Goal: Transaction & Acquisition: Download file/media

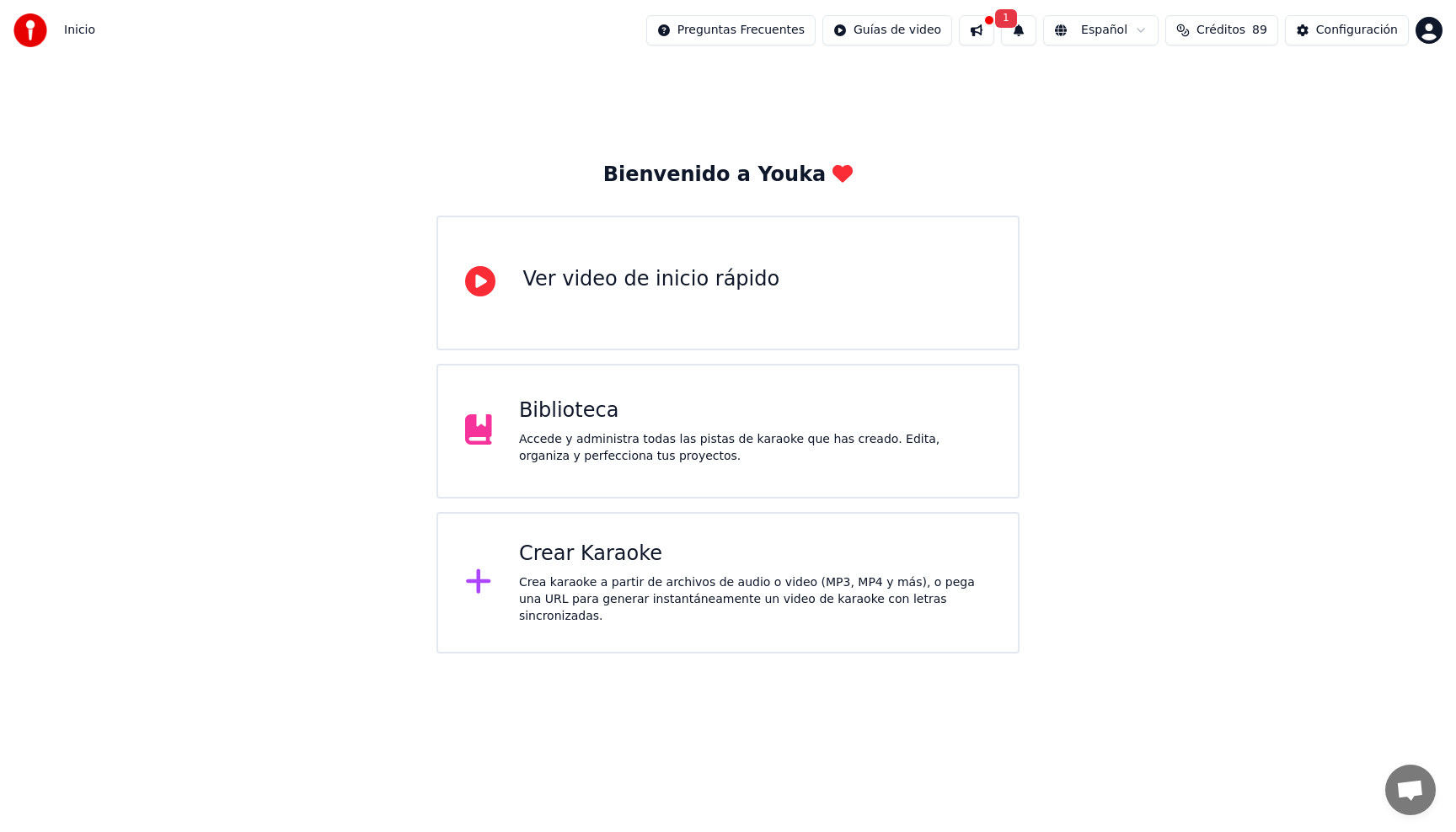
click at [697, 406] on div "Biblioteca" at bounding box center [755, 411] width 472 height 27
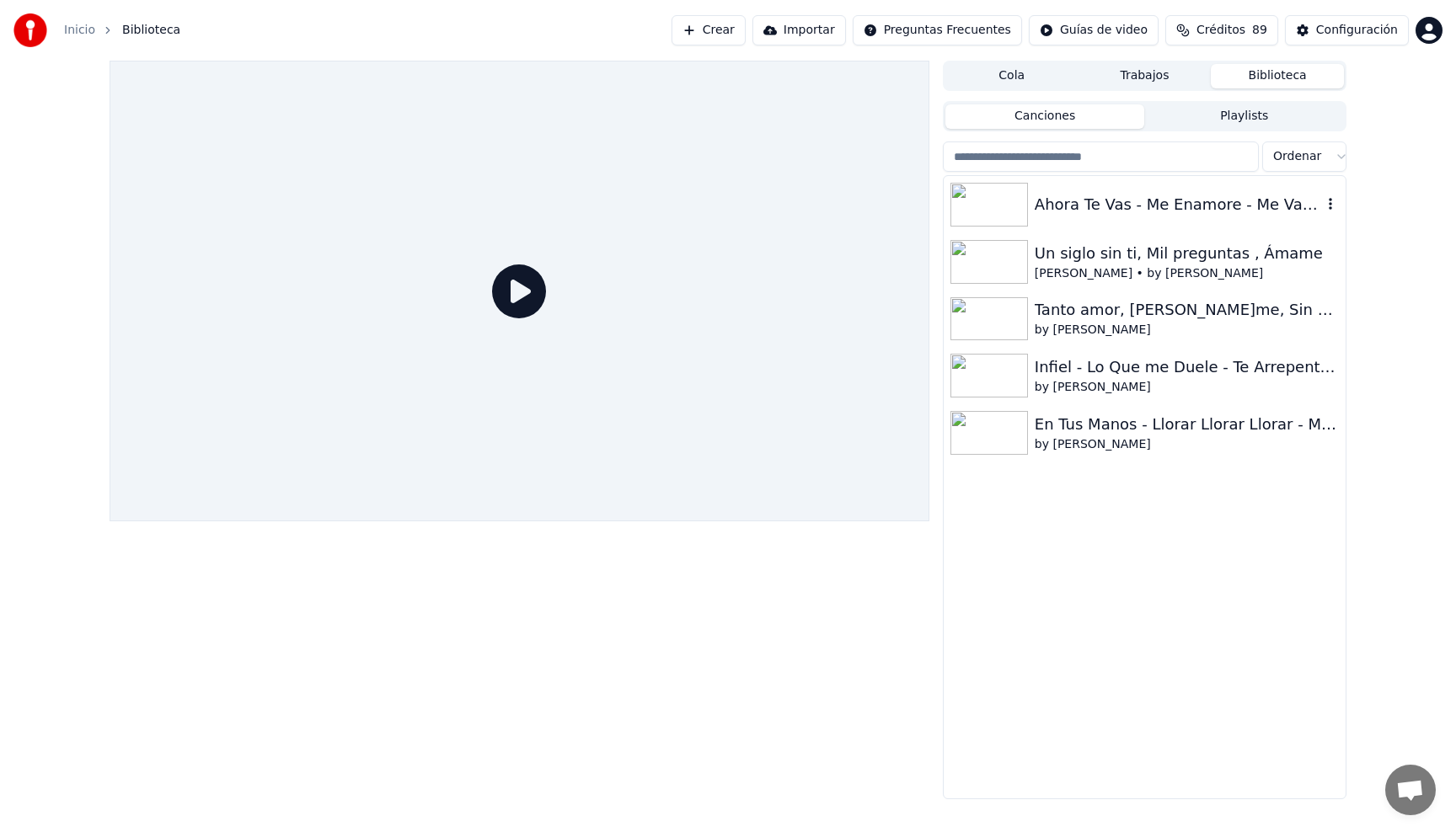
click at [1101, 207] on div "Ahora Te Vas - Me Enamore - Me Vas a Extrañar - Pero Te Vas a Arrepentir - Peg…" at bounding box center [1179, 205] width 288 height 24
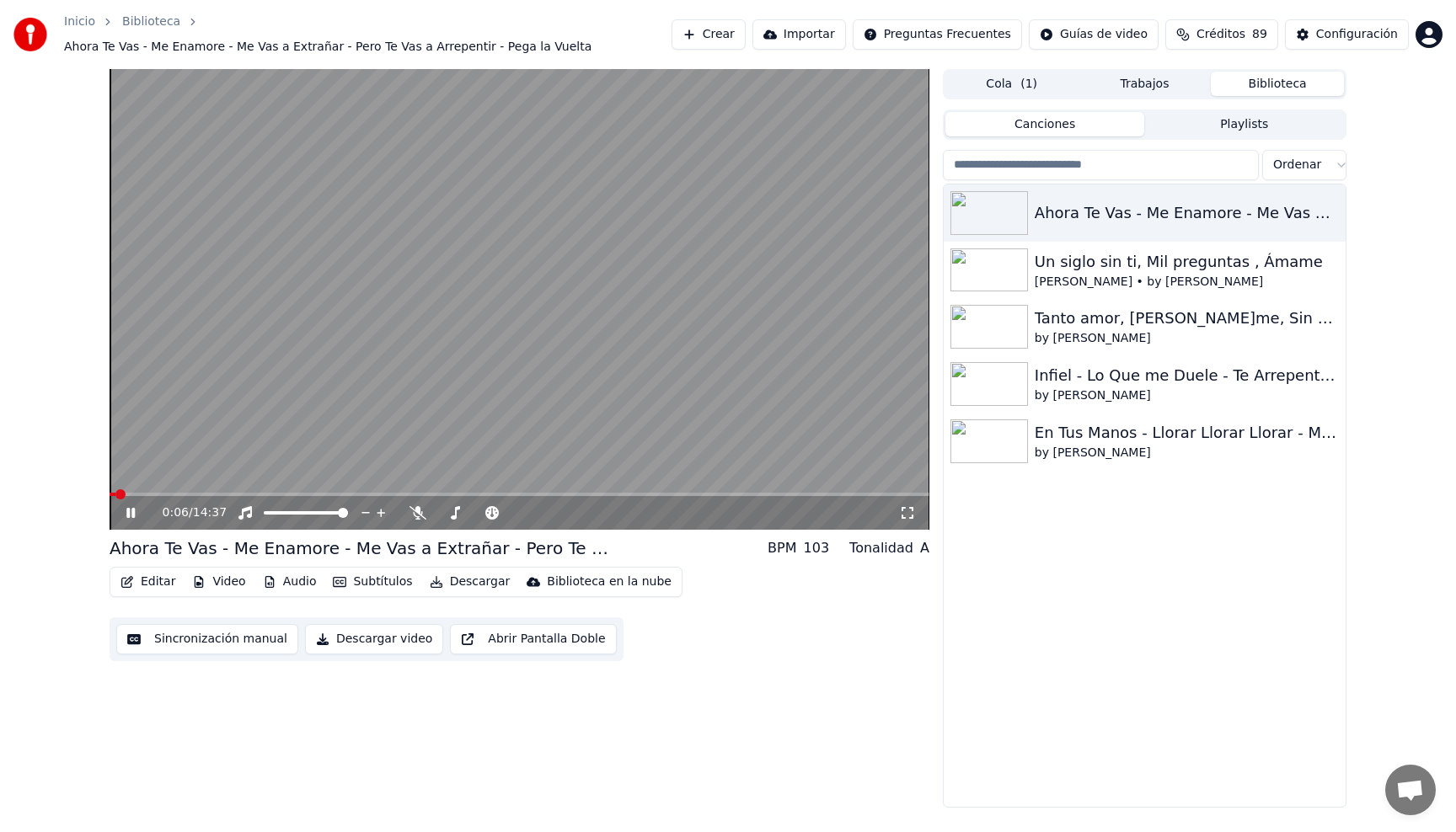
click at [134, 510] on icon at bounding box center [130, 512] width 8 height 10
click at [135, 518] on icon at bounding box center [143, 512] width 40 height 14
click at [436, 510] on span at bounding box center [441, 512] width 10 height 10
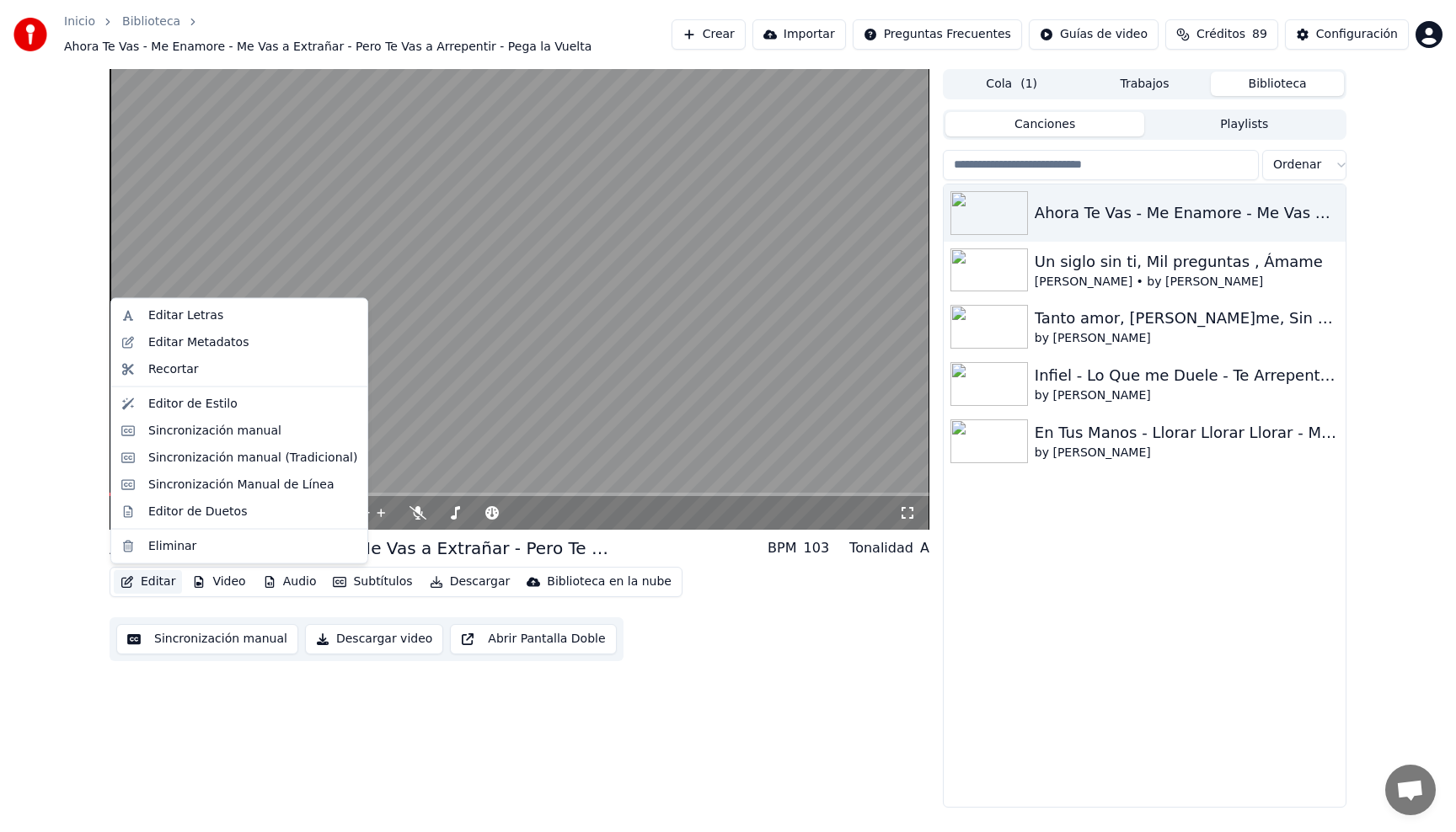
click at [160, 588] on button "Editar" at bounding box center [148, 583] width 68 height 24
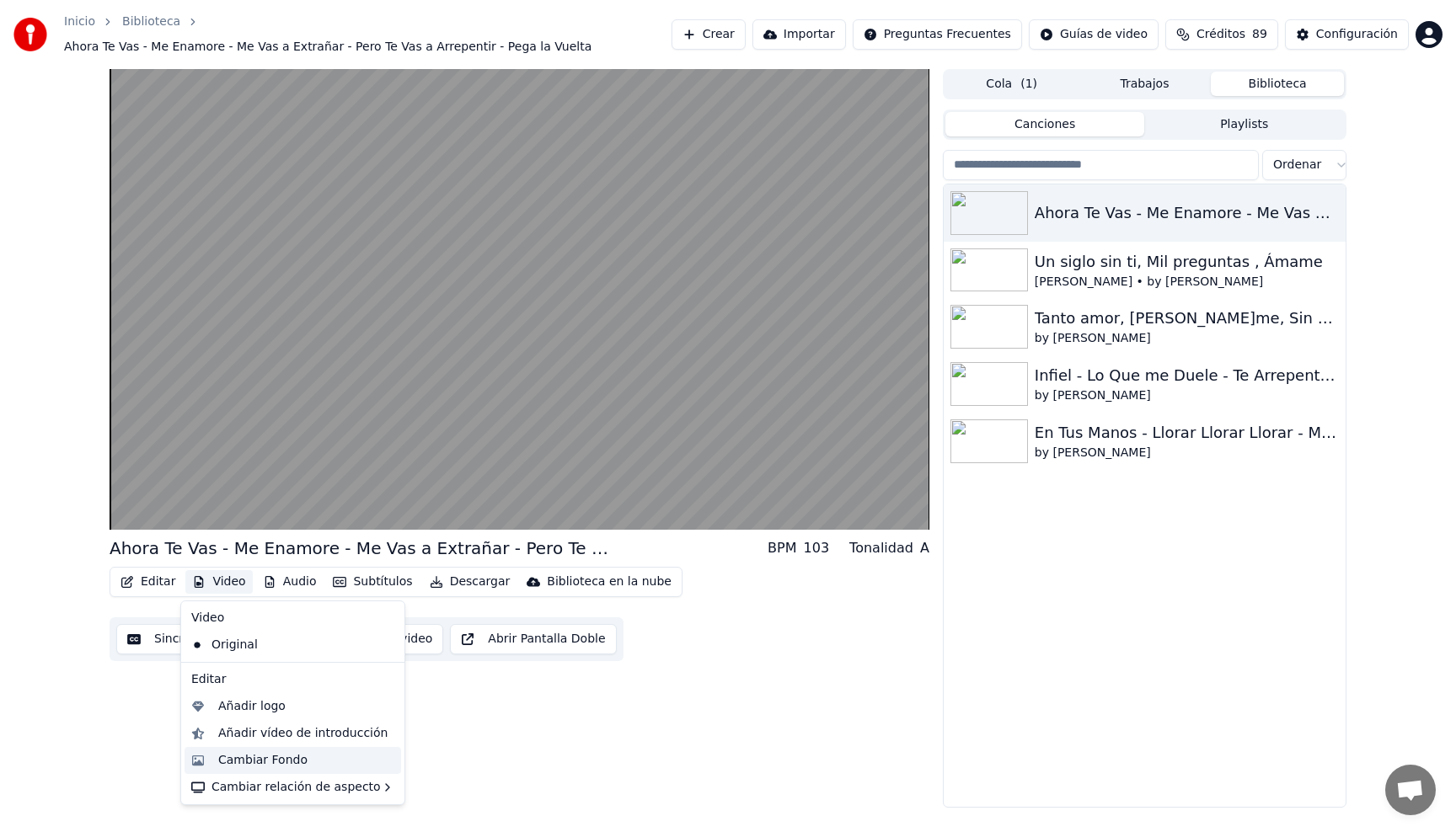
click at [256, 758] on div "Cambiar Fondo" at bounding box center [263, 761] width 89 height 17
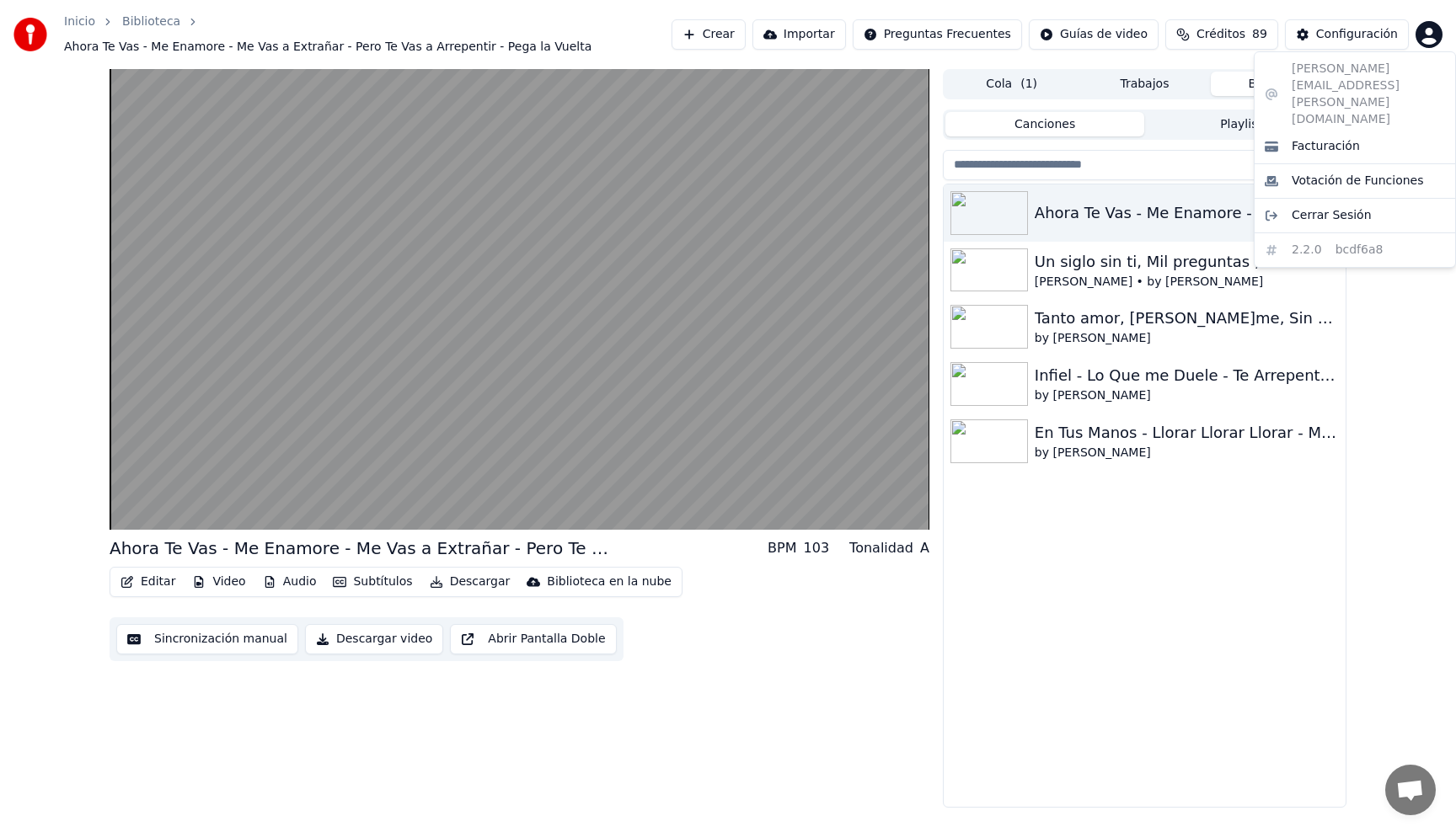
click at [1424, 29] on html "Inicio Biblioteca Ahora Te Vas - Me Enamore - Me Vas a Extrañar - Pero Te Vas …" at bounding box center [728, 416] width 1456 height 832
click at [586, 21] on html "Inicio Biblioteca Ahora Te Vas - Me Enamore - Me Vas a Extrañar - Pero Te Vas …" at bounding box center [728, 416] width 1456 height 832
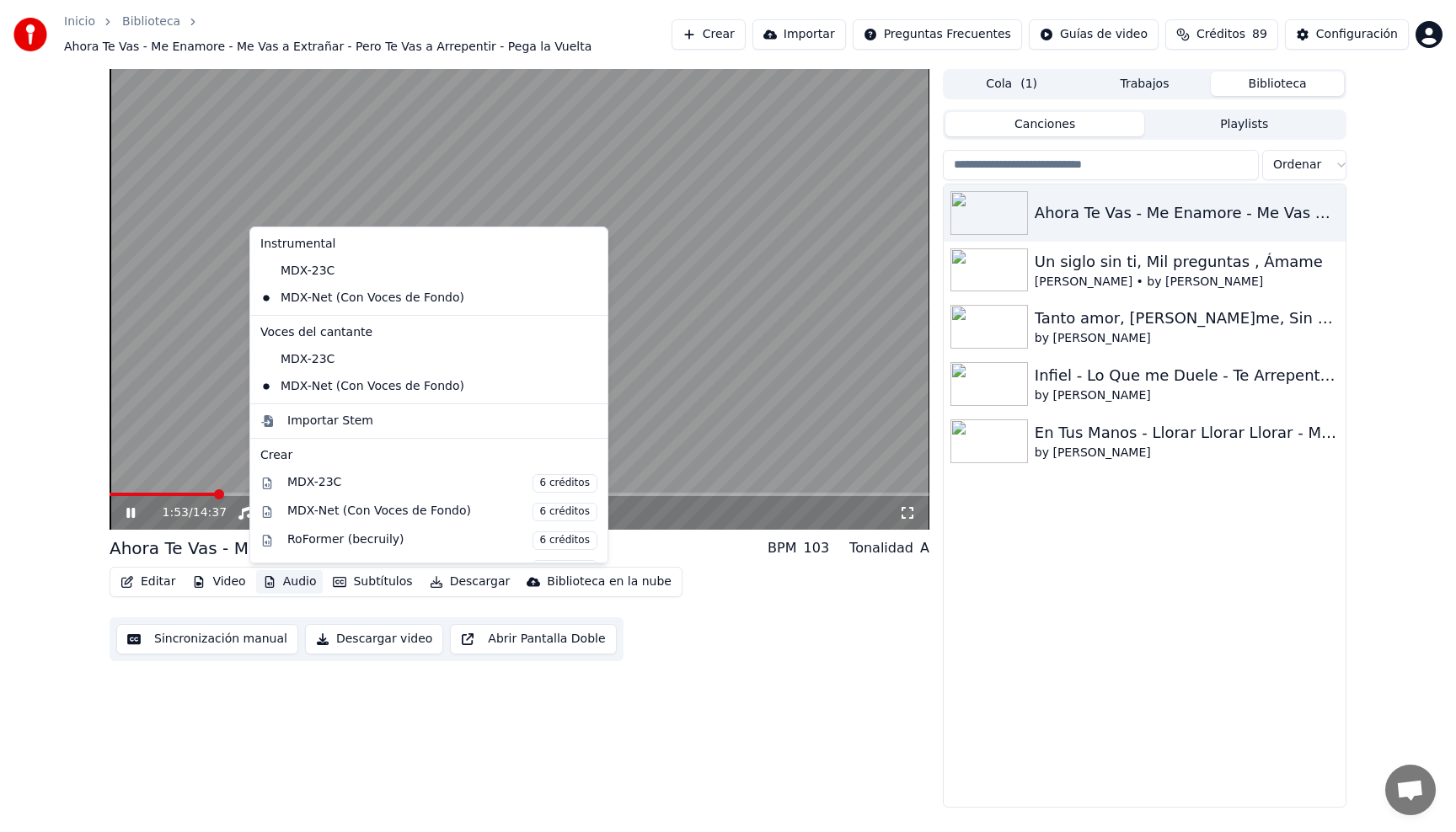
click at [303, 583] on button "Audio" at bounding box center [290, 583] width 67 height 24
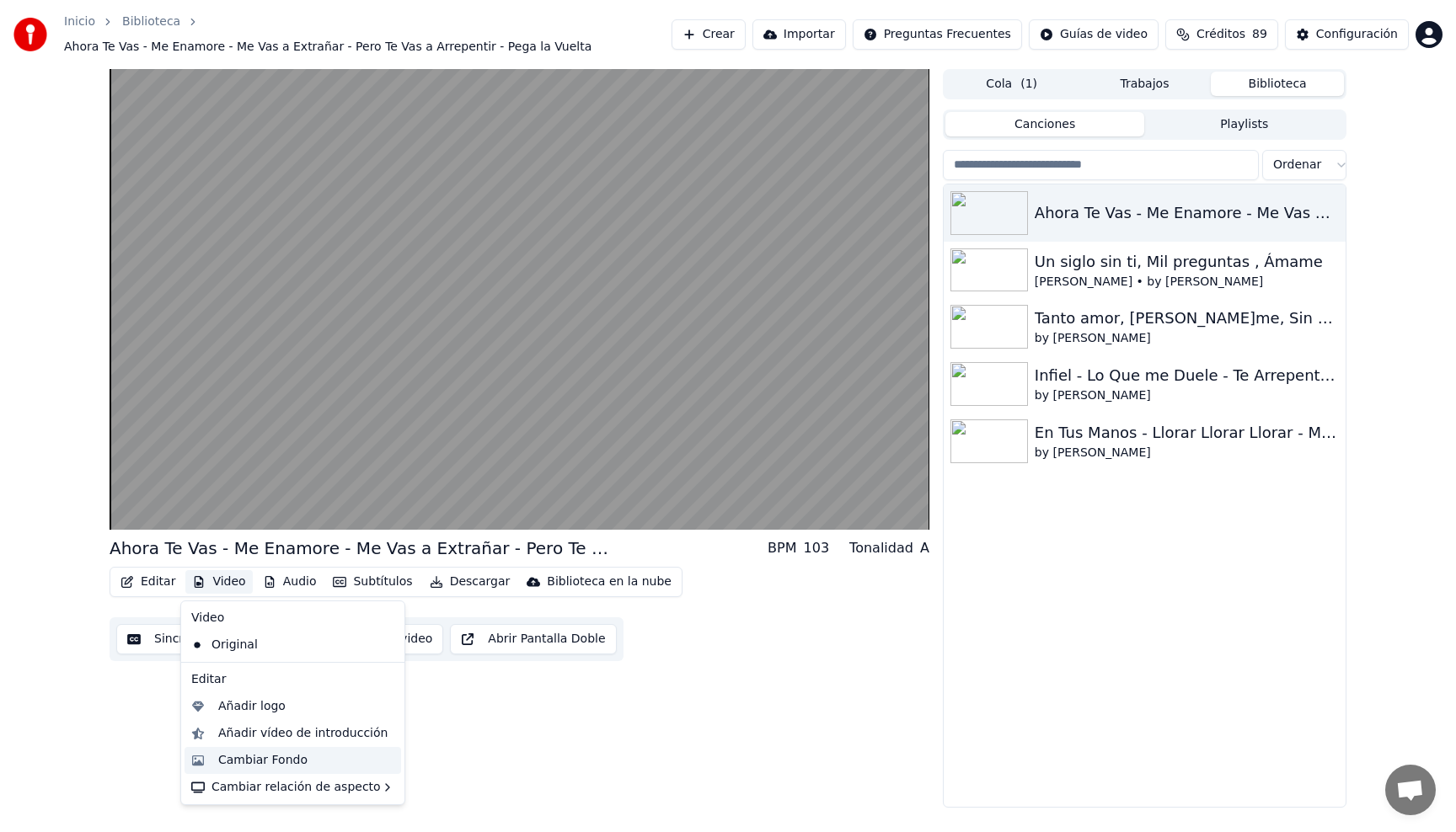
click at [287, 759] on div "Cambiar Fondo" at bounding box center [263, 761] width 89 height 17
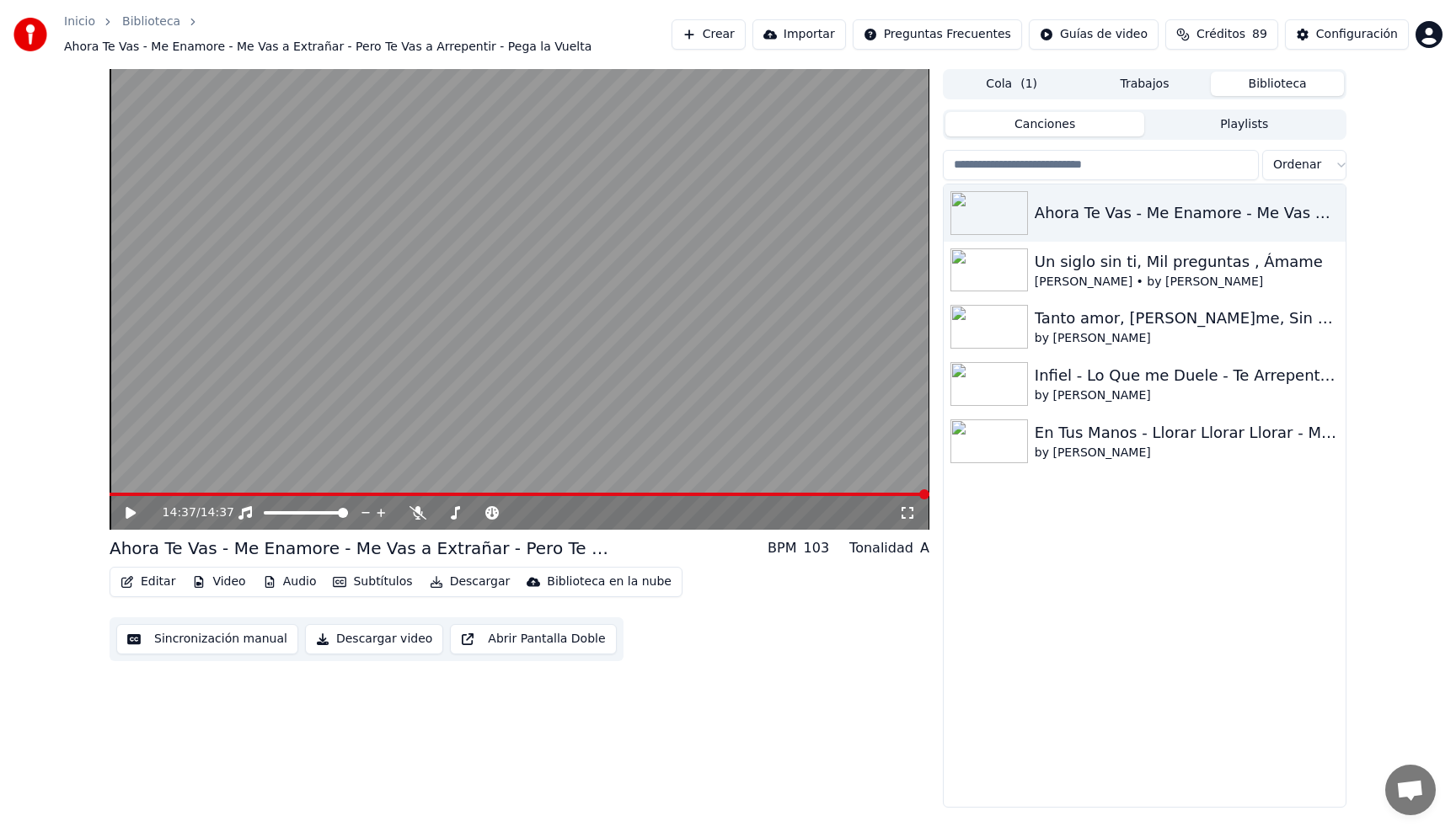
click at [132, 514] on icon at bounding box center [130, 512] width 10 height 12
click at [130, 513] on icon at bounding box center [143, 512] width 40 height 14
click at [130, 514] on icon at bounding box center [130, 512] width 10 height 12
click at [130, 514] on icon at bounding box center [143, 512] width 40 height 14
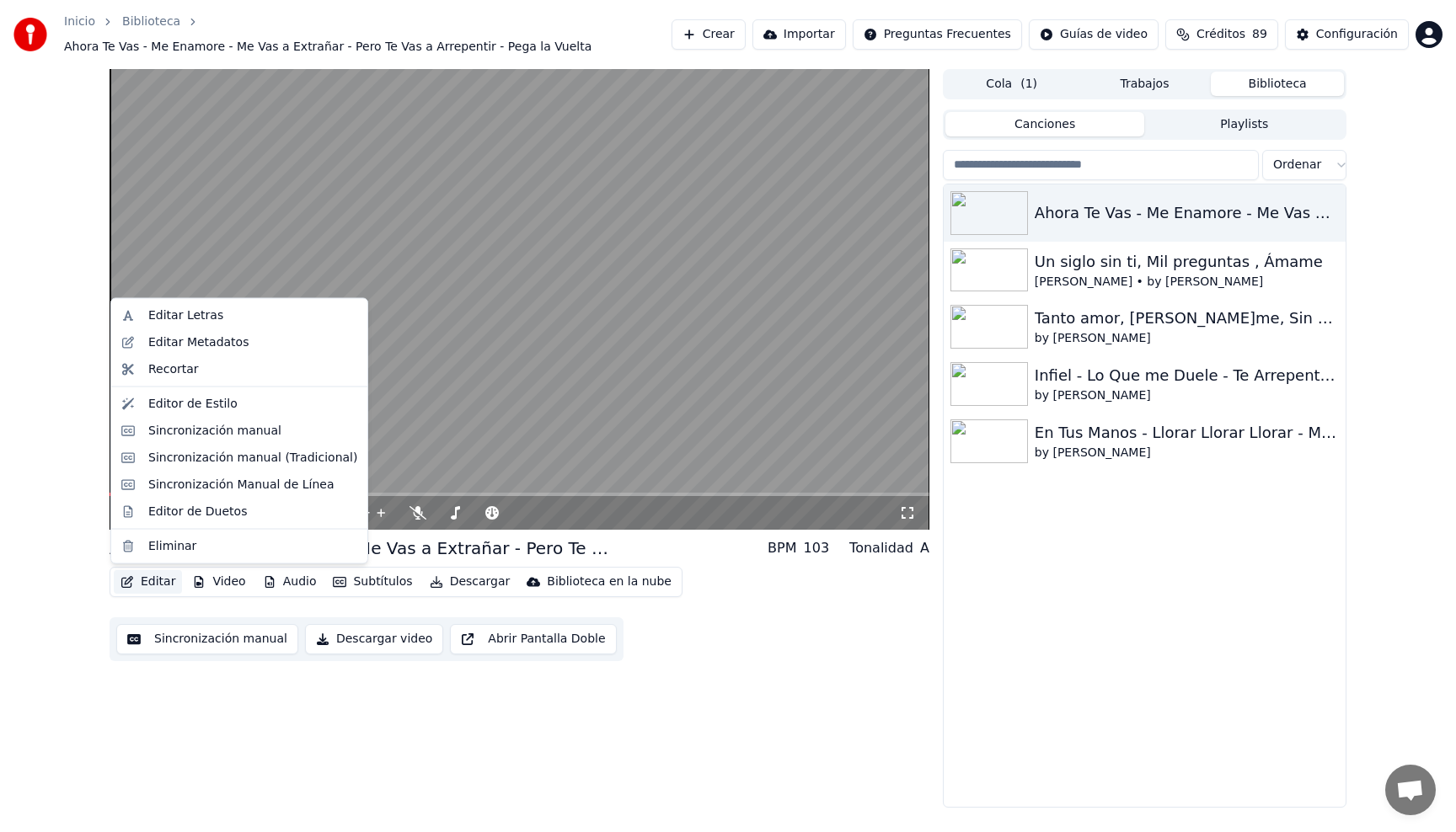
click at [166, 579] on button "Editar" at bounding box center [148, 583] width 68 height 24
click at [156, 343] on div "Editar Metadatos" at bounding box center [199, 342] width 100 height 17
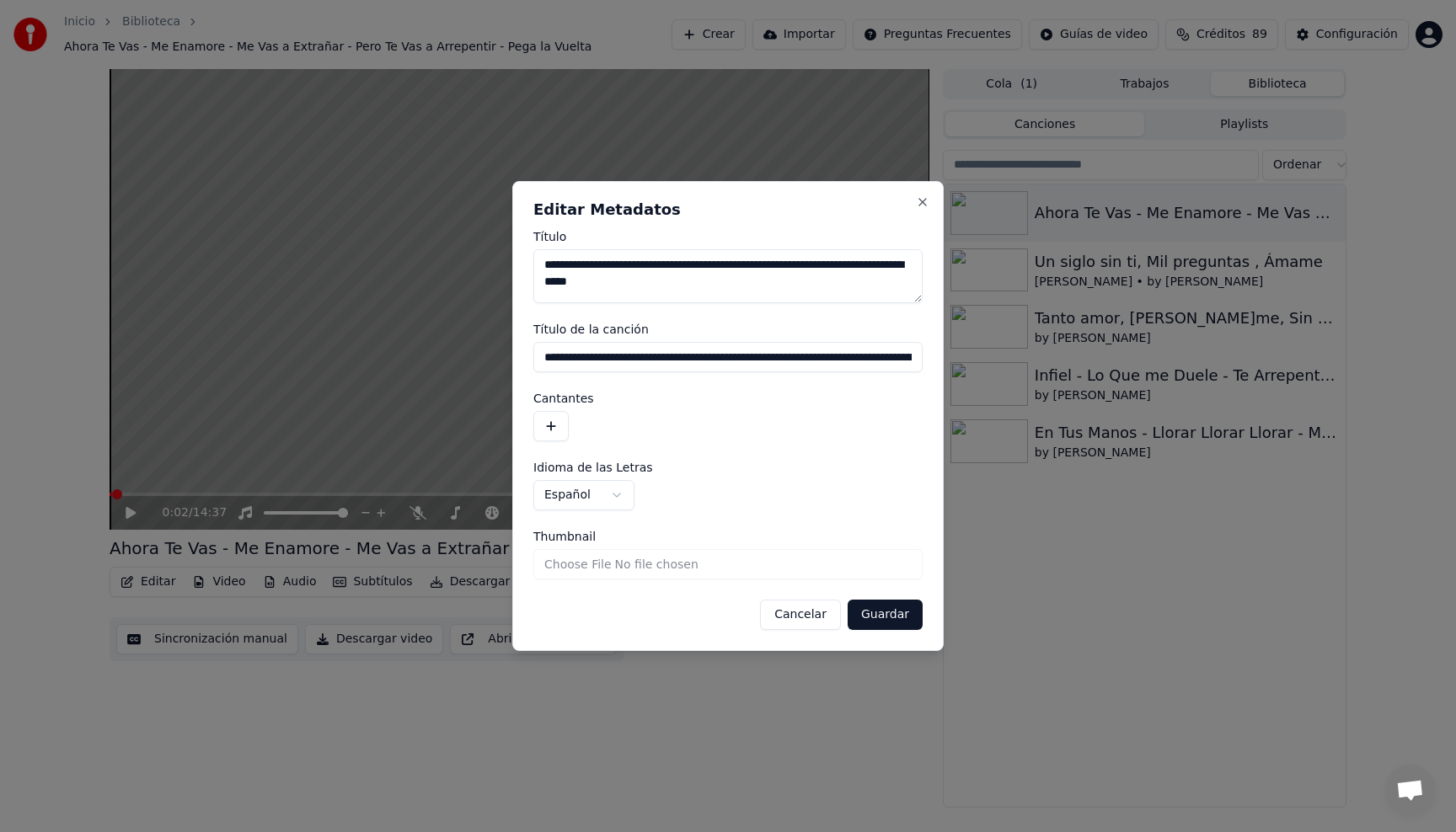
click at [727, 288] on textarea "**********" at bounding box center [728, 276] width 390 height 54
click at [850, 612] on div "Cancelar Guardar" at bounding box center [728, 614] width 390 height 30
click at [890, 617] on button "Guardar" at bounding box center [885, 614] width 75 height 30
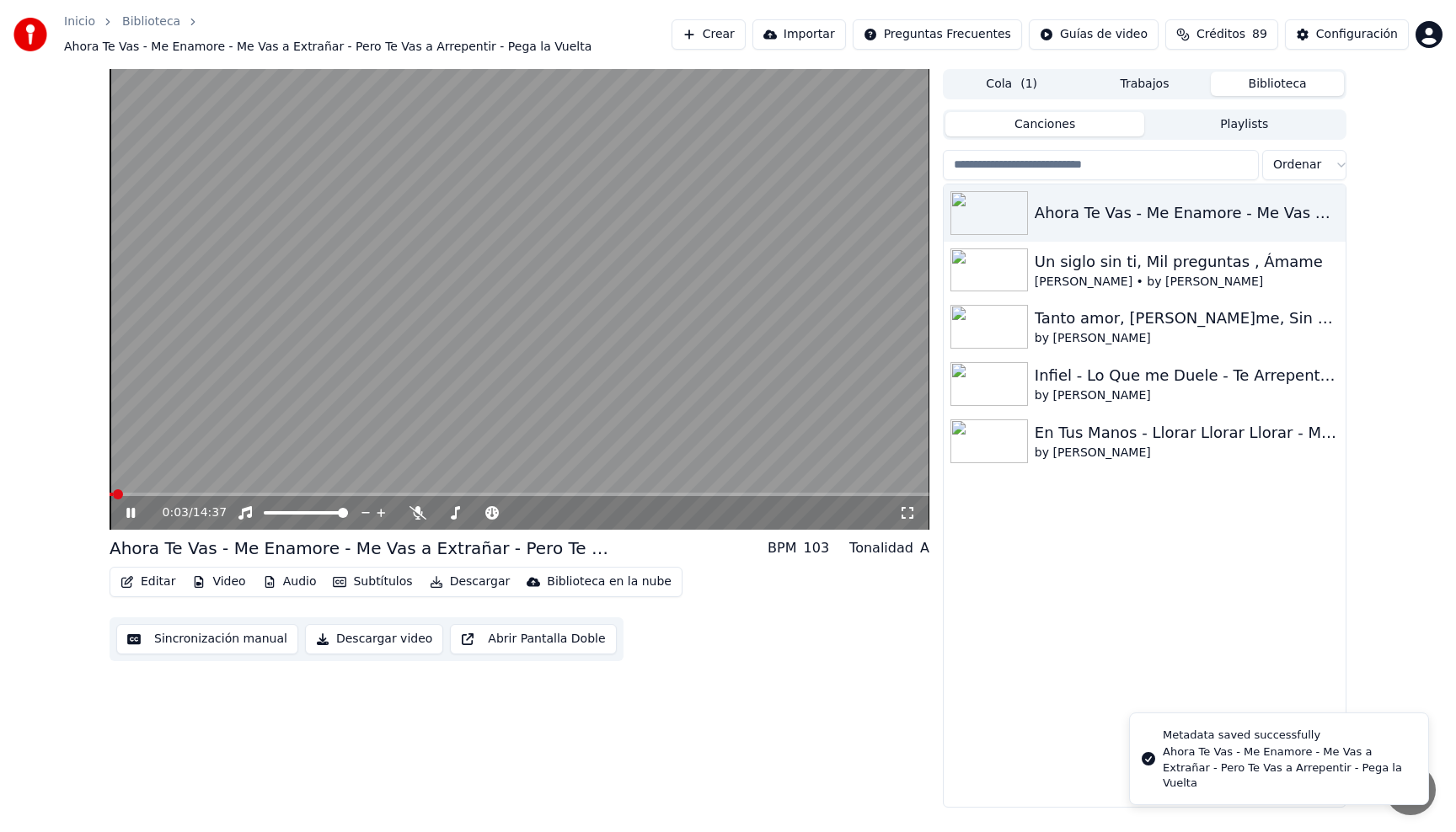
click at [449, 307] on video at bounding box center [519, 299] width 820 height 461
click at [543, 275] on video at bounding box center [519, 299] width 820 height 461
drag, startPoint x: 502, startPoint y: 359, endPoint x: 445, endPoint y: 420, distance: 83.5
click at [502, 359] on video at bounding box center [519, 299] width 820 height 461
click at [135, 512] on icon at bounding box center [143, 512] width 40 height 14
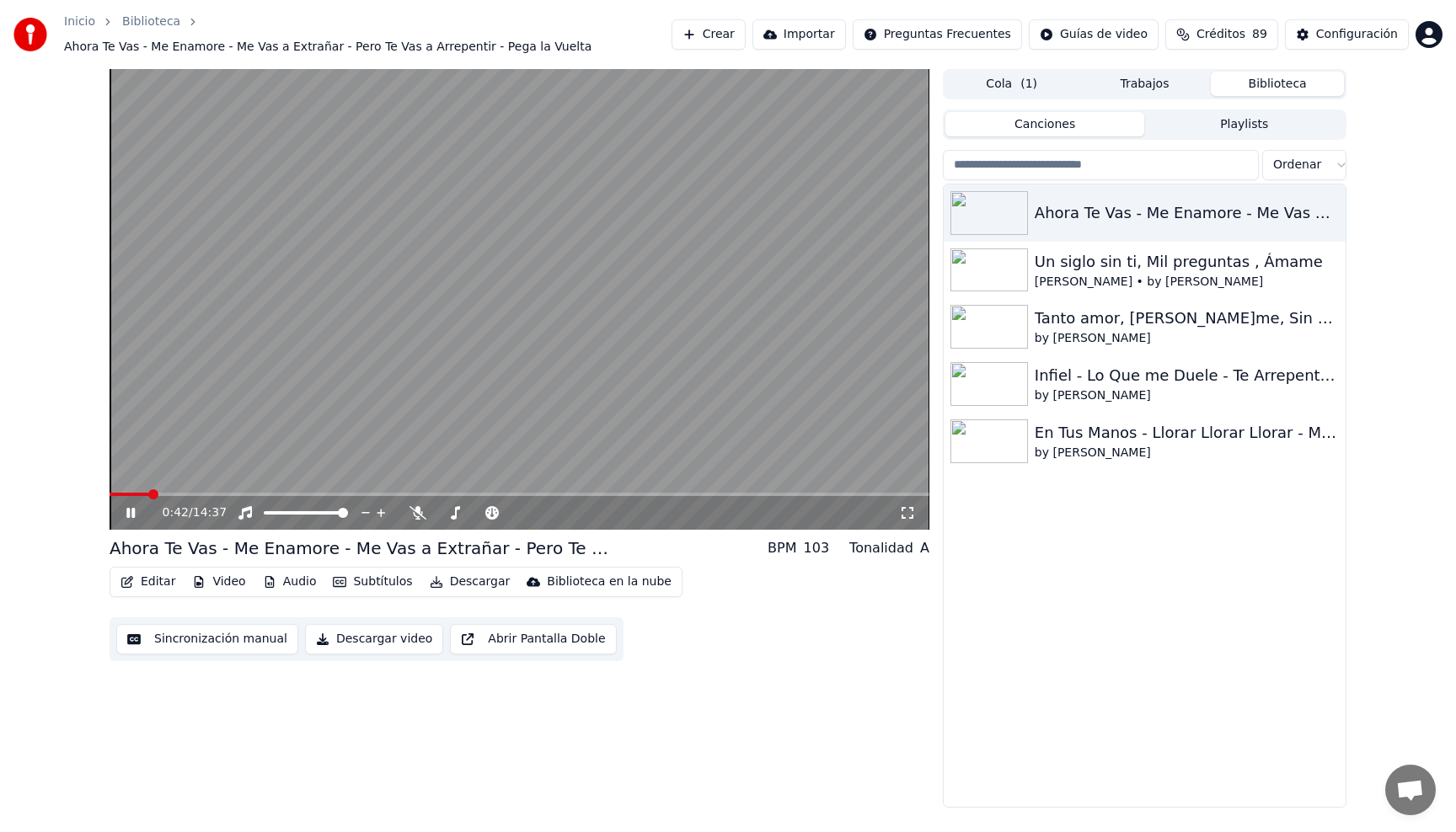
click at [148, 494] on span at bounding box center [519, 494] width 820 height 4
click at [130, 493] on span at bounding box center [119, 494] width 20 height 4
click at [466, 348] on video at bounding box center [519, 299] width 820 height 461
click at [141, 492] on span at bounding box center [146, 494] width 10 height 10
click at [153, 587] on button "Editar" at bounding box center [148, 583] width 68 height 24
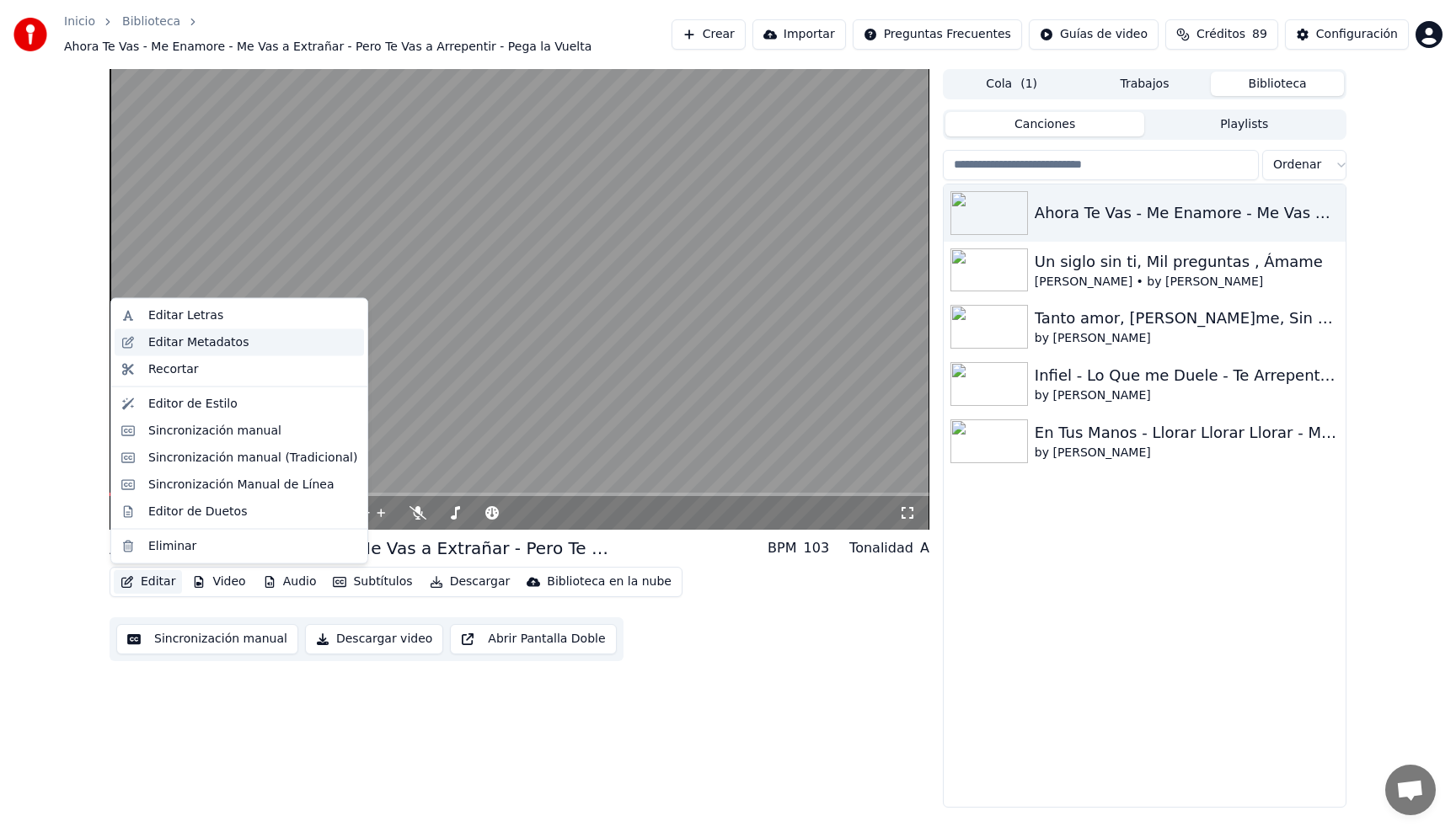
click at [213, 351] on div "Editar Metadatos" at bounding box center [239, 342] width 249 height 27
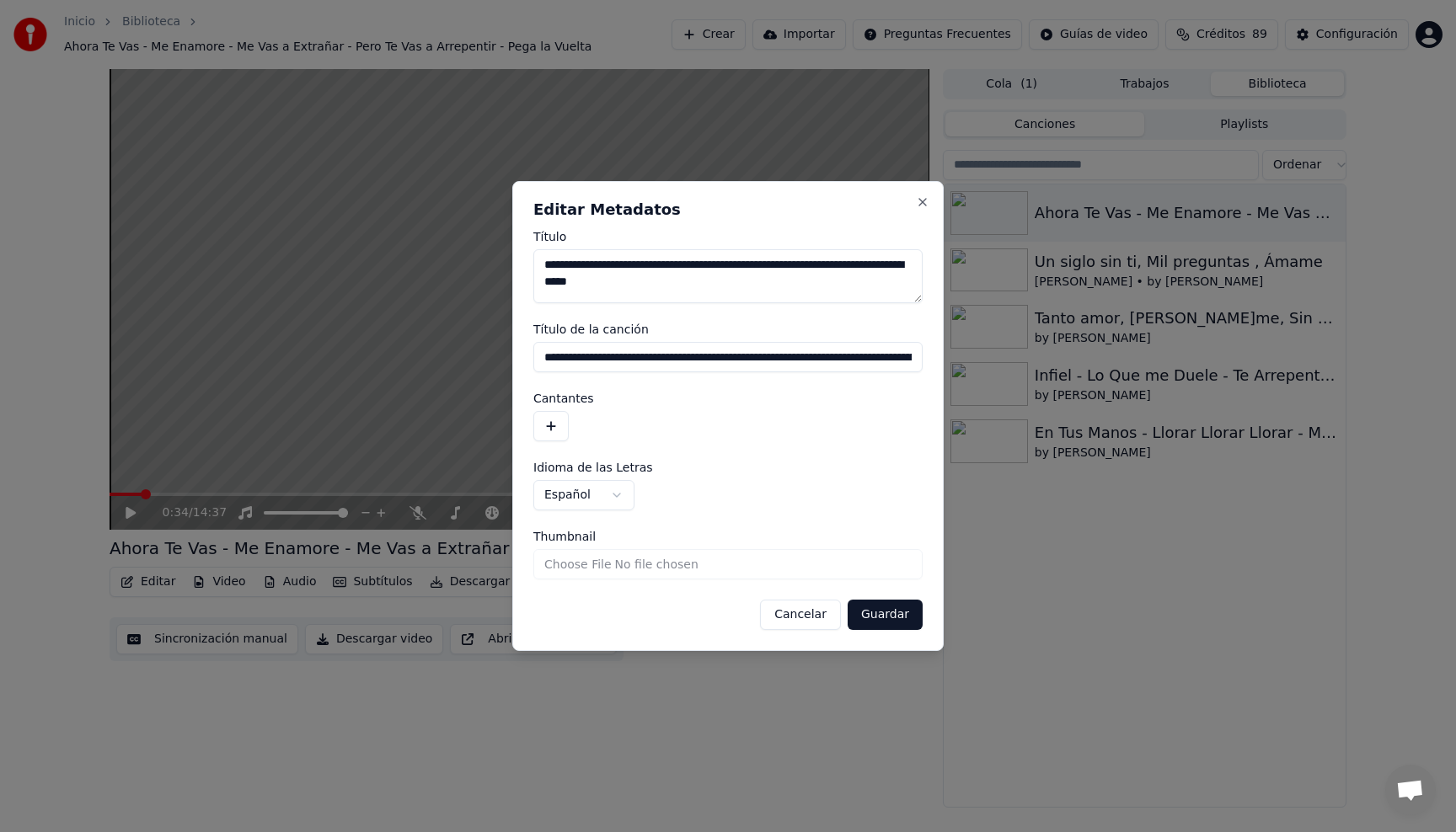
click at [931, 198] on div "**********" at bounding box center [728, 416] width 432 height 470
click at [919, 202] on button "Close" at bounding box center [922, 202] width 14 height 14
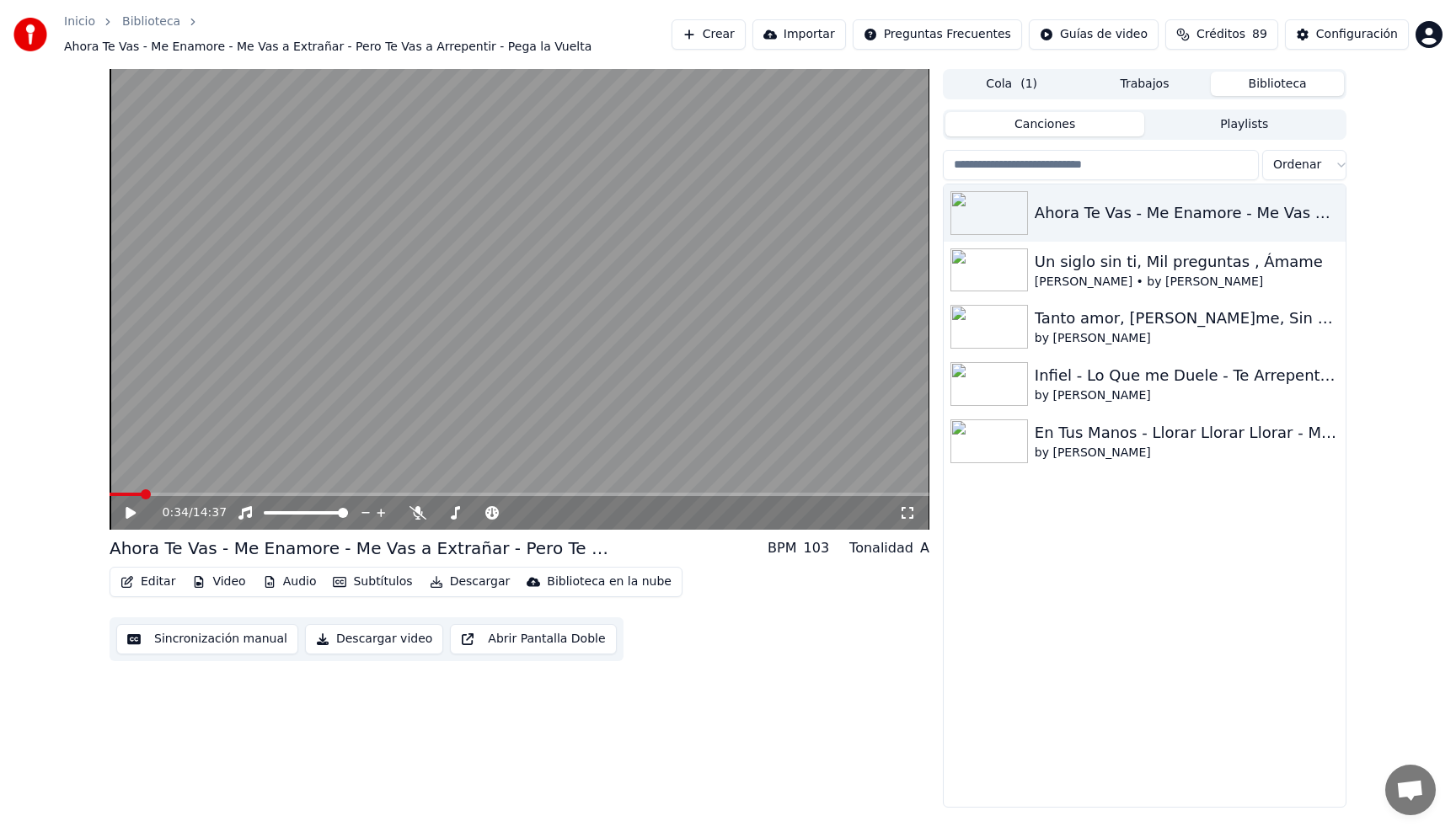
click at [549, 337] on video at bounding box center [519, 299] width 820 height 461
click at [514, 304] on video at bounding box center [519, 299] width 820 height 461
click at [130, 512] on icon at bounding box center [130, 512] width 10 height 12
click at [132, 510] on icon at bounding box center [130, 512] width 8 height 10
click at [207, 583] on button "Video" at bounding box center [219, 583] width 66 height 24
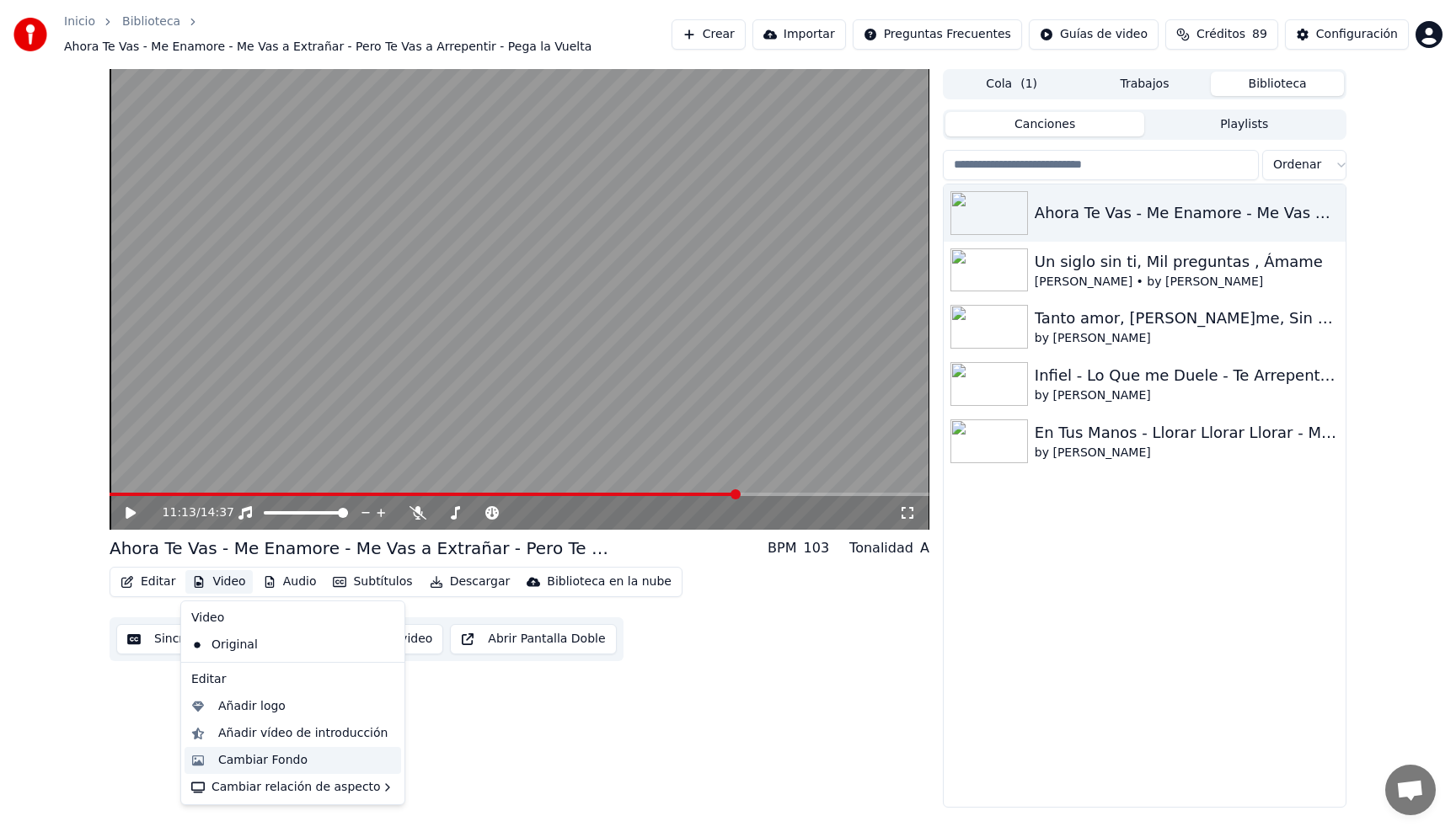
click at [258, 756] on div "Cambiar Fondo" at bounding box center [263, 761] width 89 height 17
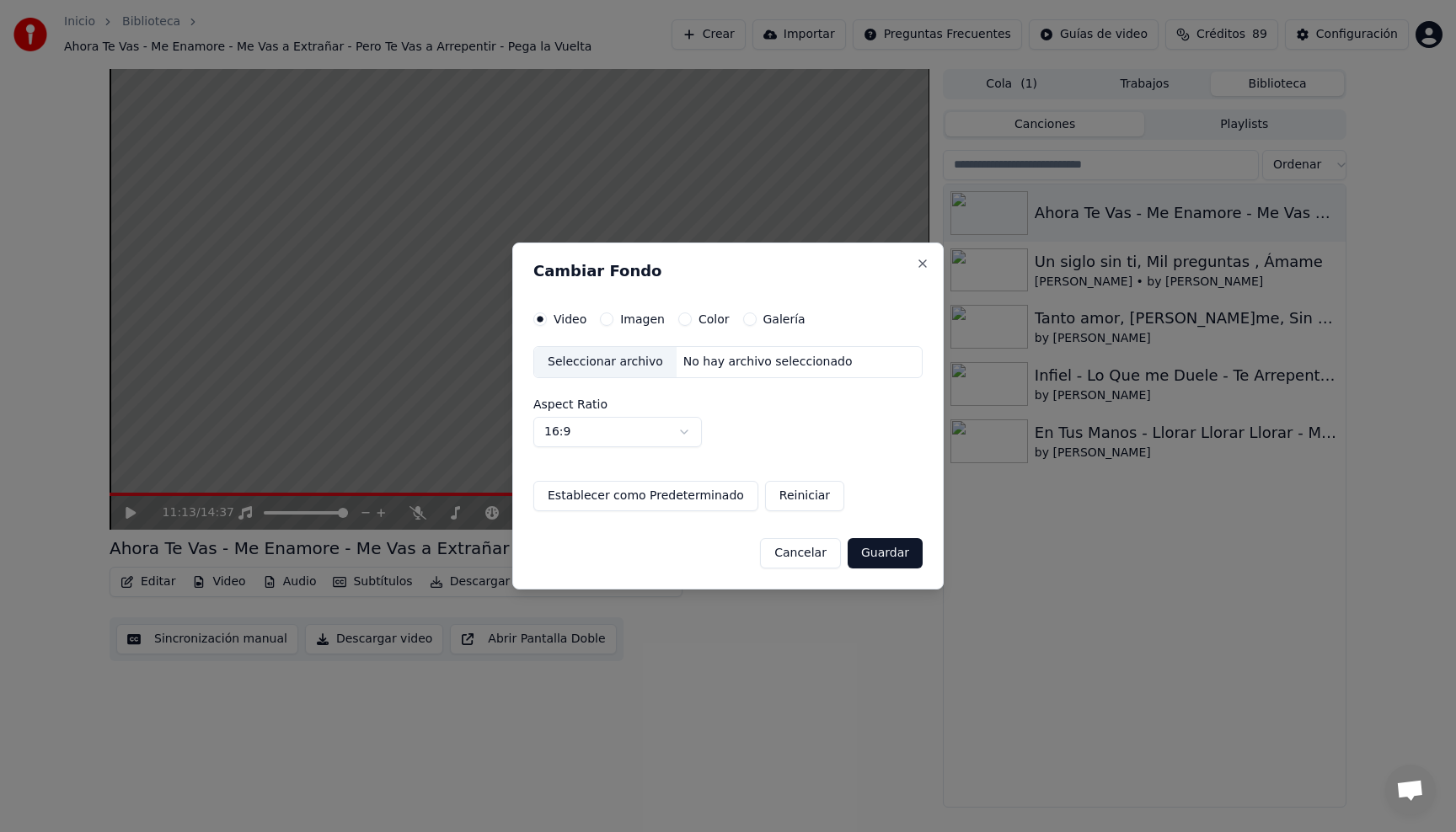
click at [640, 316] on label "Imagen" at bounding box center [642, 319] width 45 height 12
click at [614, 316] on button "Imagen" at bounding box center [606, 319] width 14 height 14
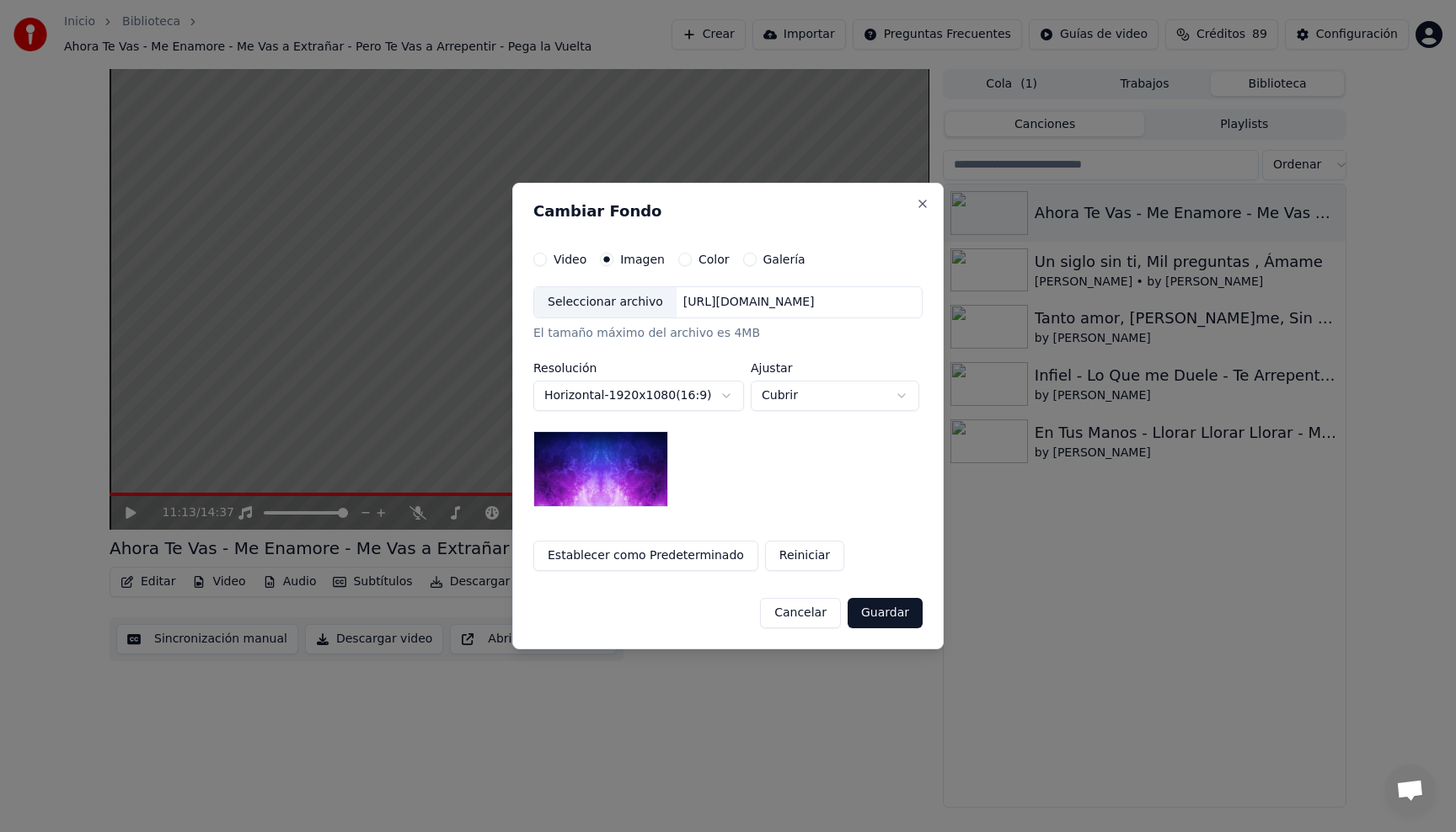
click at [617, 472] on img at bounding box center [601, 469] width 135 height 76
click at [730, 307] on div "[URL][DOMAIN_NAME]" at bounding box center [748, 302] width 145 height 17
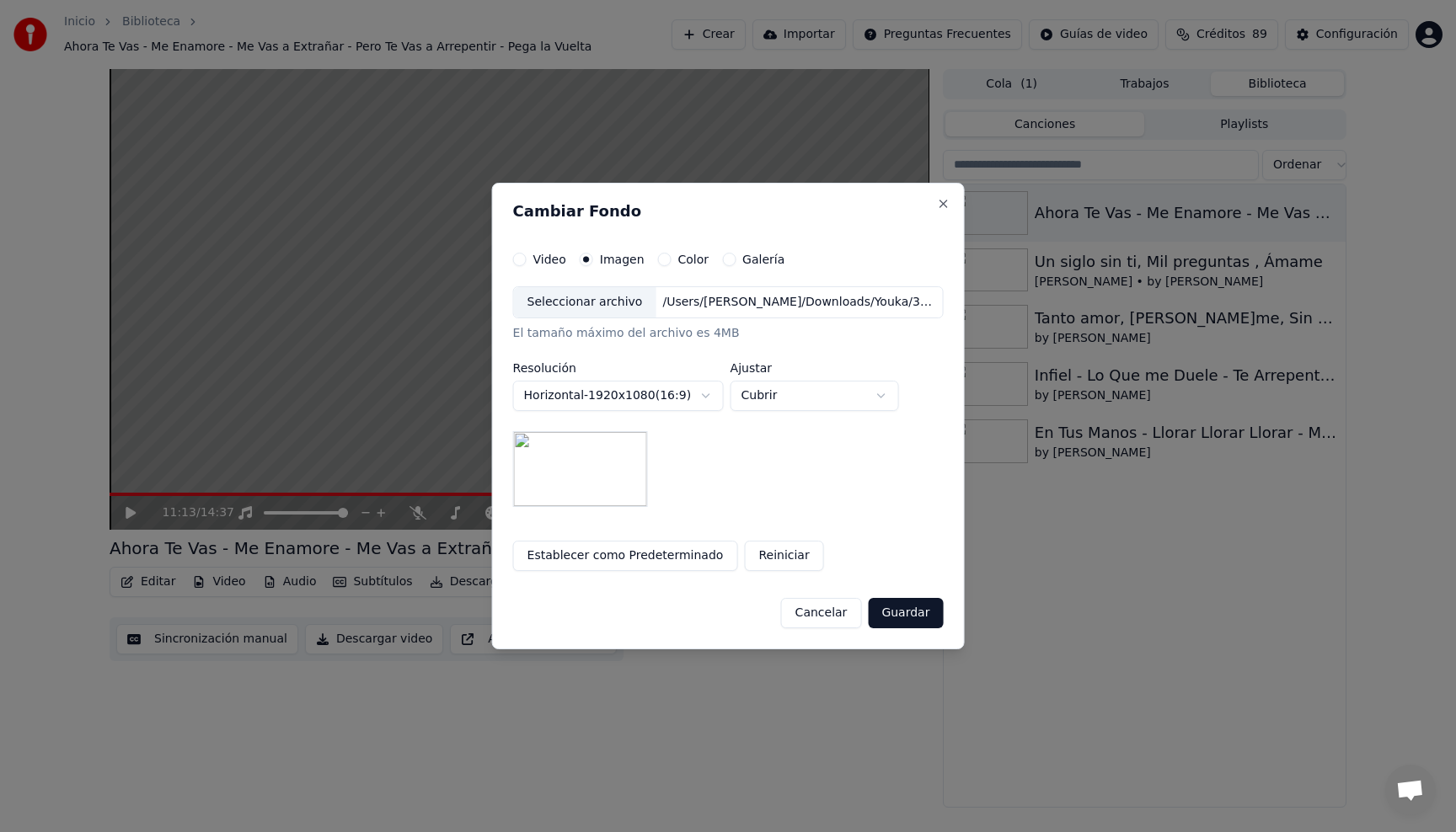
click at [904, 617] on button "Guardar" at bounding box center [905, 613] width 75 height 30
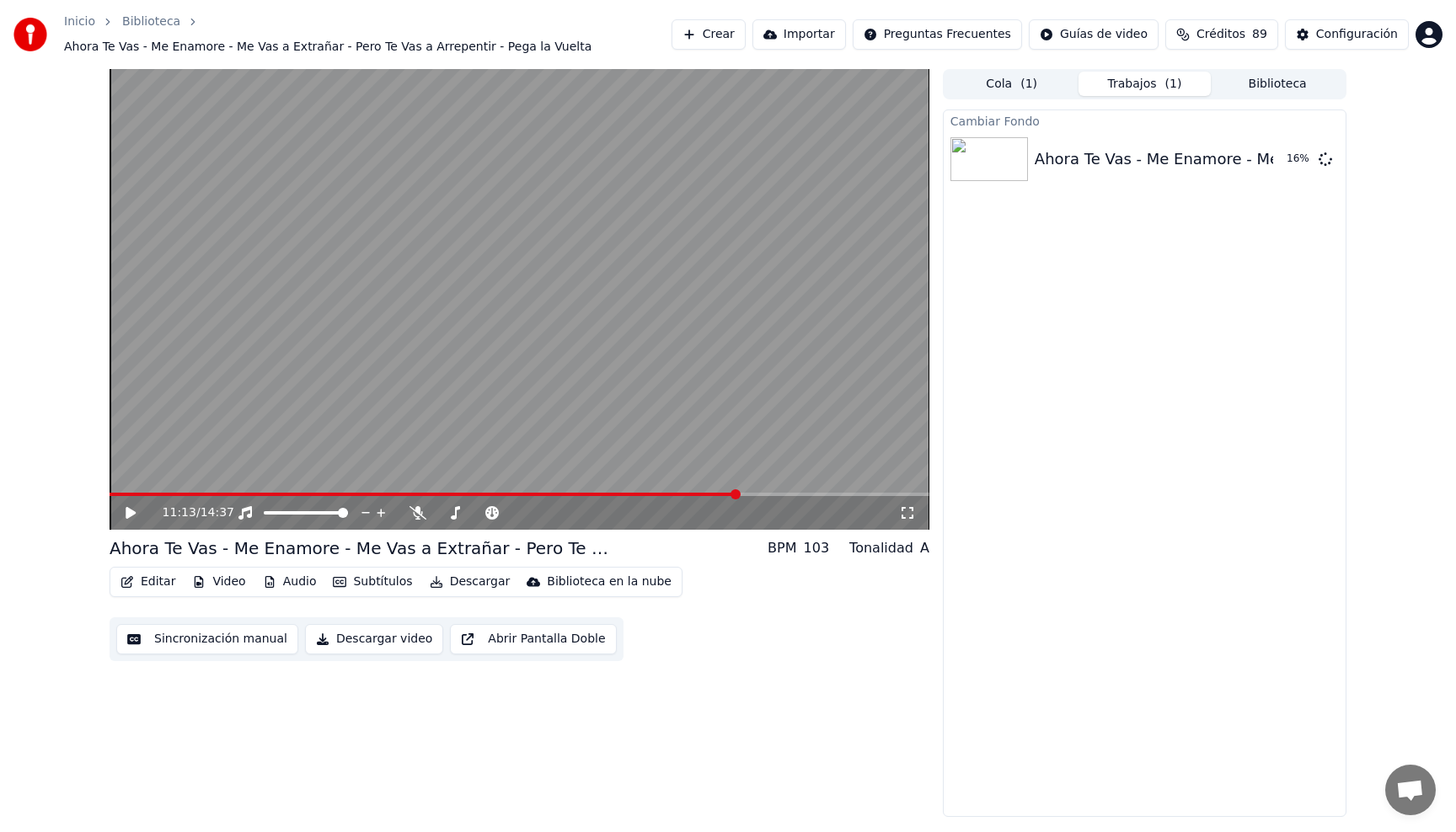
drag, startPoint x: 740, startPoint y: 682, endPoint x: 606, endPoint y: 668, distance: 134.7
click at [740, 682] on div "11:13 / 14:37 Ahora Te Vas - Me Enamore - Me Vas a Extrañar - Pero Te Vas a Ar…" at bounding box center [519, 443] width 820 height 748
click at [504, 249] on video at bounding box center [519, 299] width 820 height 461
click at [574, 357] on video at bounding box center [519, 299] width 820 height 461
click at [532, 498] on span at bounding box center [536, 494] width 10 height 10
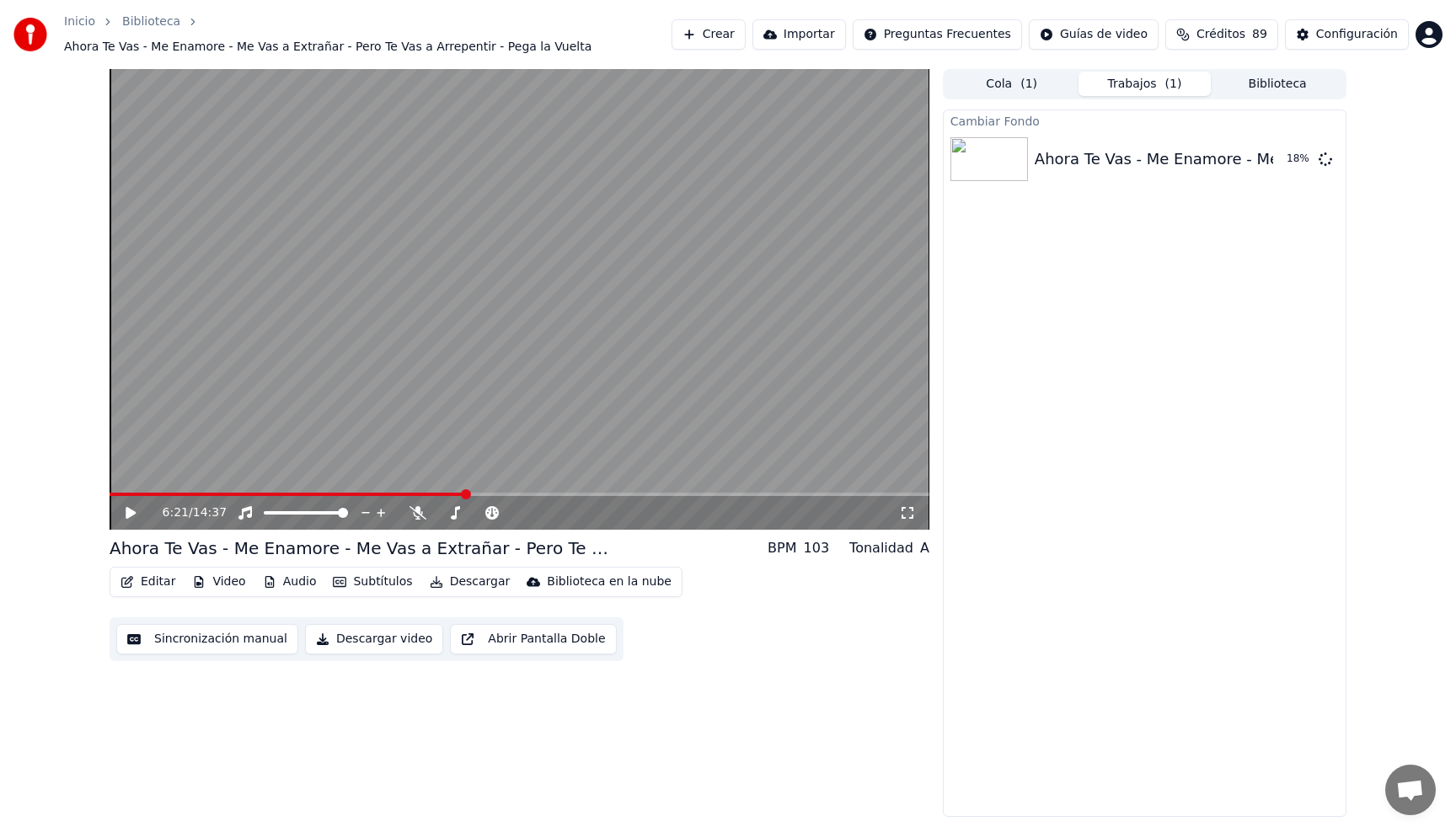
click at [132, 514] on icon at bounding box center [130, 512] width 10 height 12
click at [132, 512] on icon at bounding box center [130, 512] width 8 height 10
click at [1261, 167] on button "Reproducir" at bounding box center [1266, 158] width 93 height 30
click at [132, 514] on icon at bounding box center [130, 512] width 8 height 10
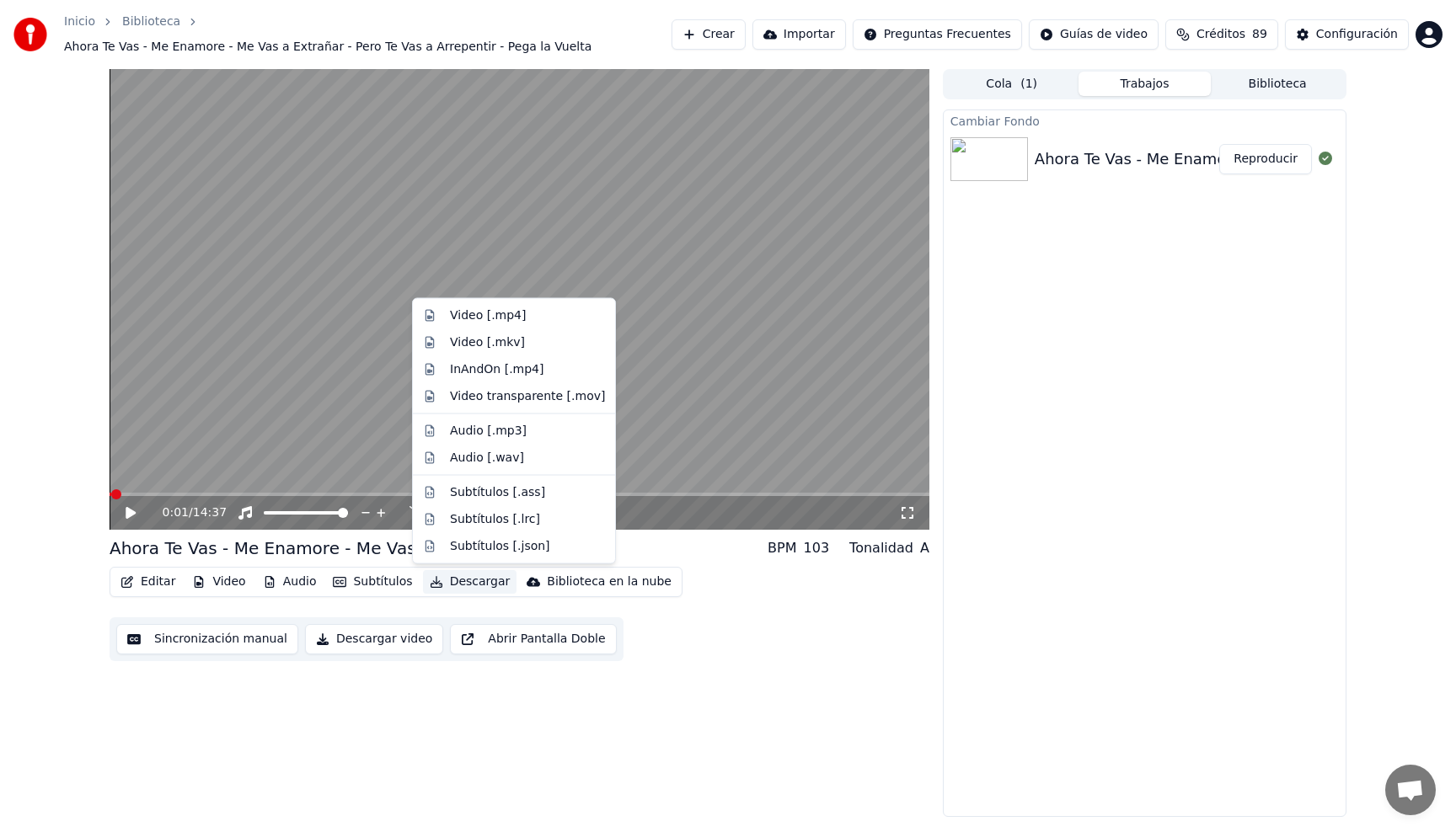
click at [449, 578] on button "Descargar" at bounding box center [471, 583] width 95 height 24
click at [497, 317] on div "Video [.mp4]" at bounding box center [487, 316] width 76 height 17
